Goal: Register for event/course

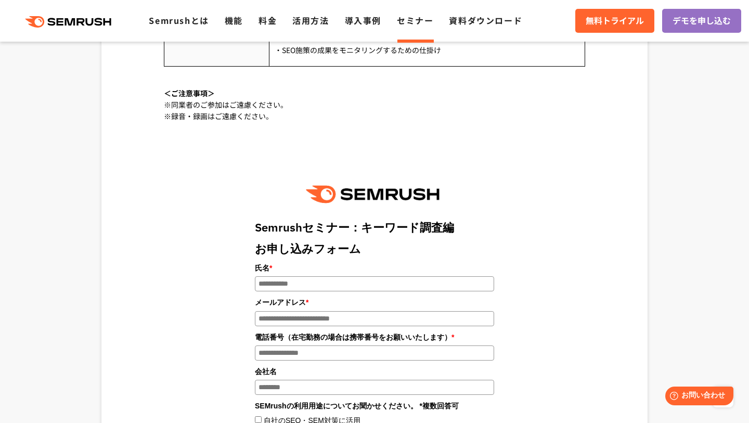
scroll to position [1009, 0]
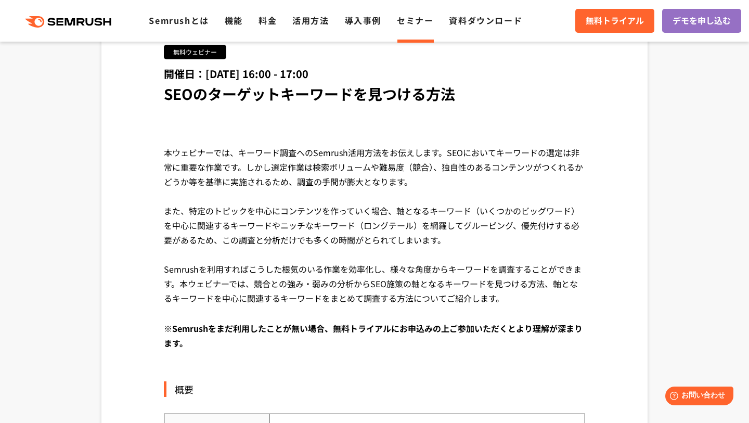
scroll to position [200, 0]
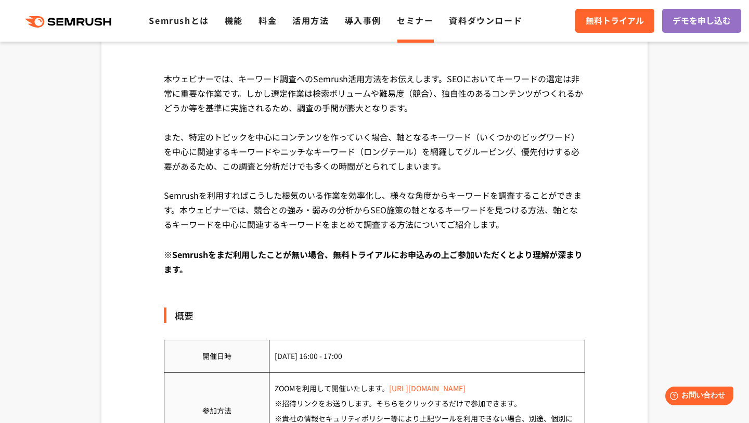
scroll to position [279, 0]
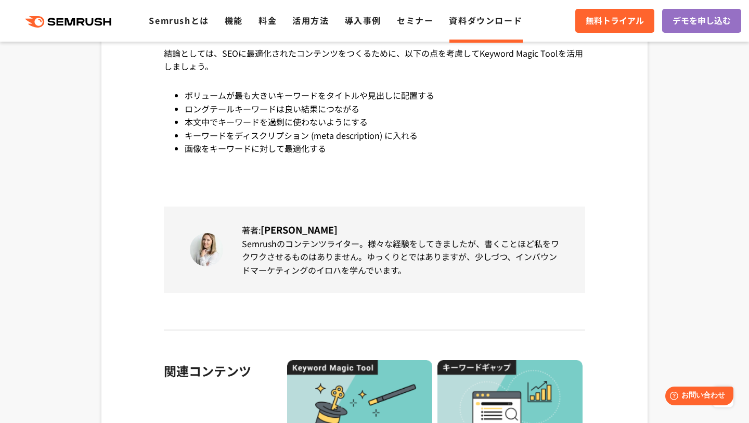
scroll to position [9393, 0]
